Goal: Check status: Check status

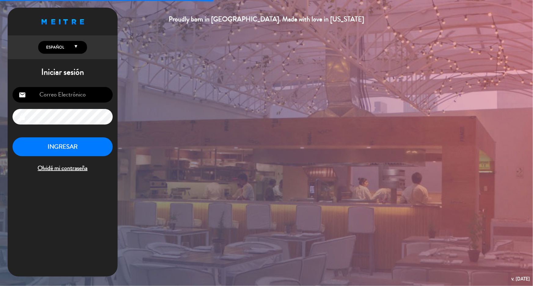
type input "[PERSON_NAME][EMAIL_ADDRESS][DOMAIN_NAME]"
click at [79, 147] on button "INGRESAR" at bounding box center [63, 146] width 100 height 19
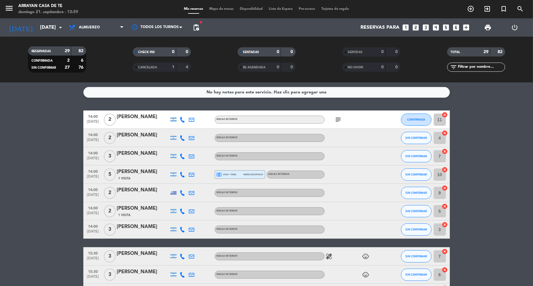
click at [339, 119] on icon "subject" at bounding box center [338, 119] width 7 height 7
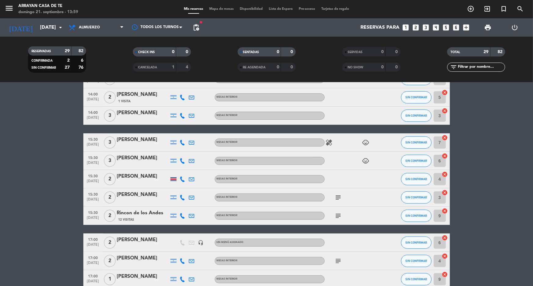
scroll to position [139, 0]
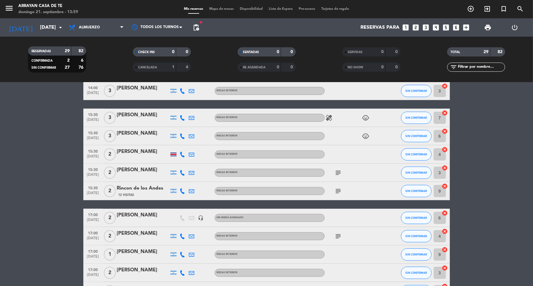
click at [338, 172] on icon "subject" at bounding box center [338, 172] width 7 height 7
click at [339, 188] on icon "subject" at bounding box center [338, 191] width 7 height 7
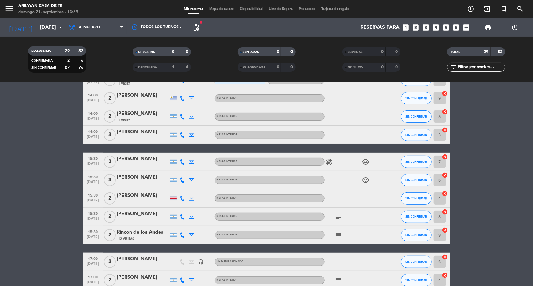
scroll to position [0, 0]
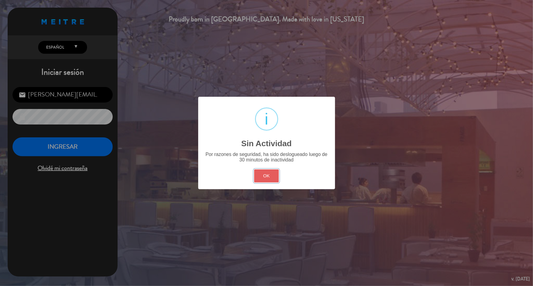
click at [264, 178] on button "OK" at bounding box center [266, 176] width 25 height 13
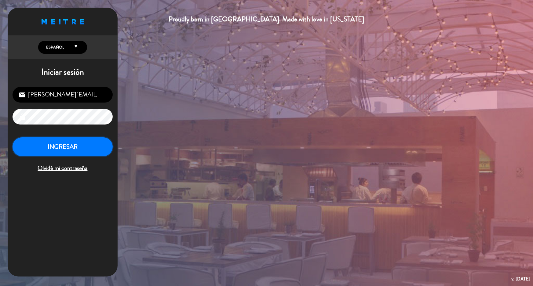
click at [85, 151] on button "INGRESAR" at bounding box center [63, 146] width 100 height 19
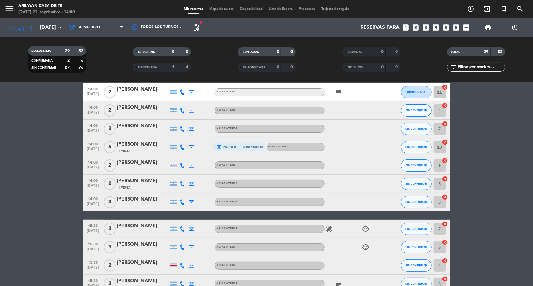
scroll to position [27, 0]
